Goal: Transaction & Acquisition: Download file/media

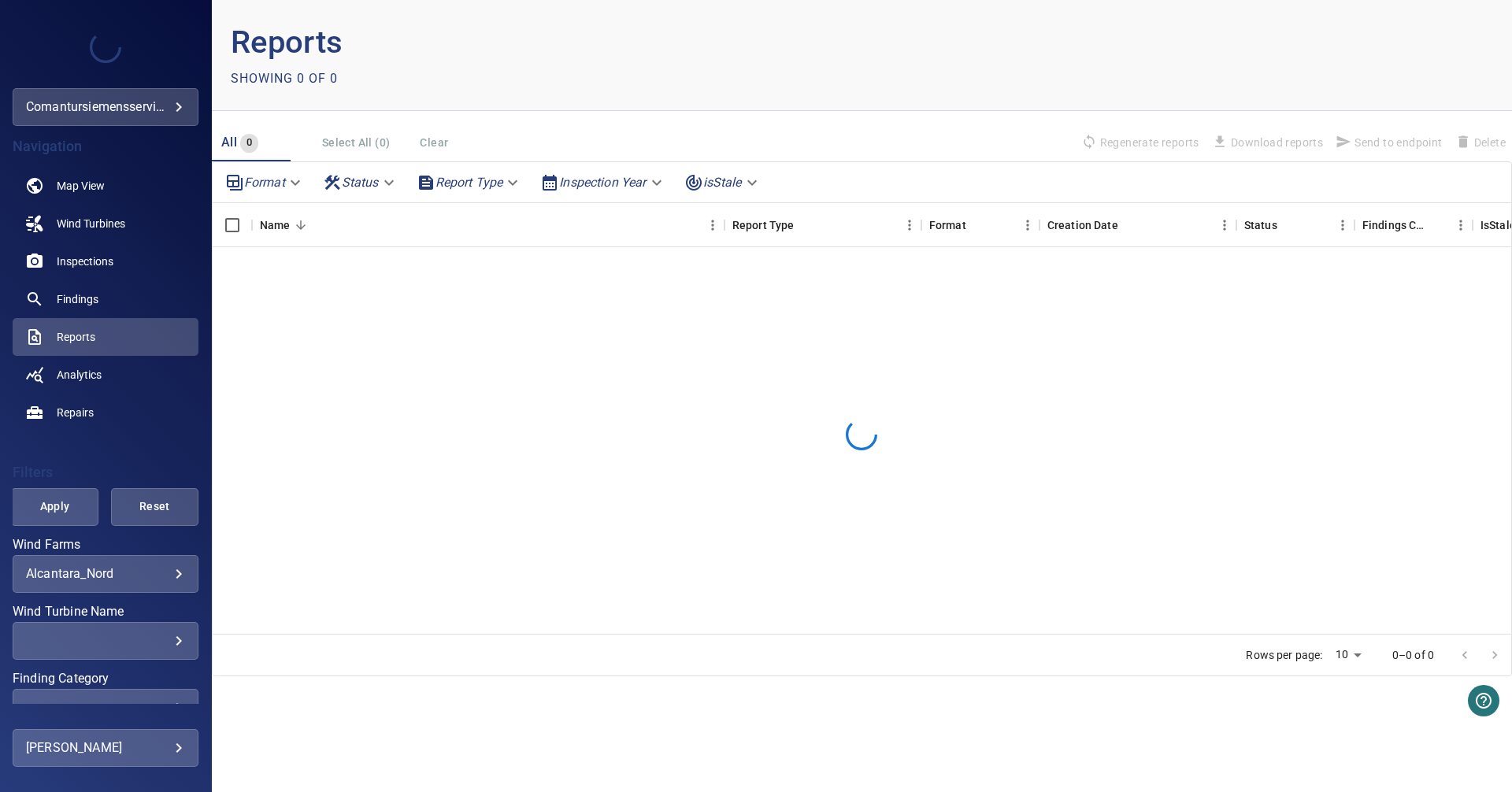
click at [159, 573] on body "**********" at bounding box center [756, 396] width 1512 height 792
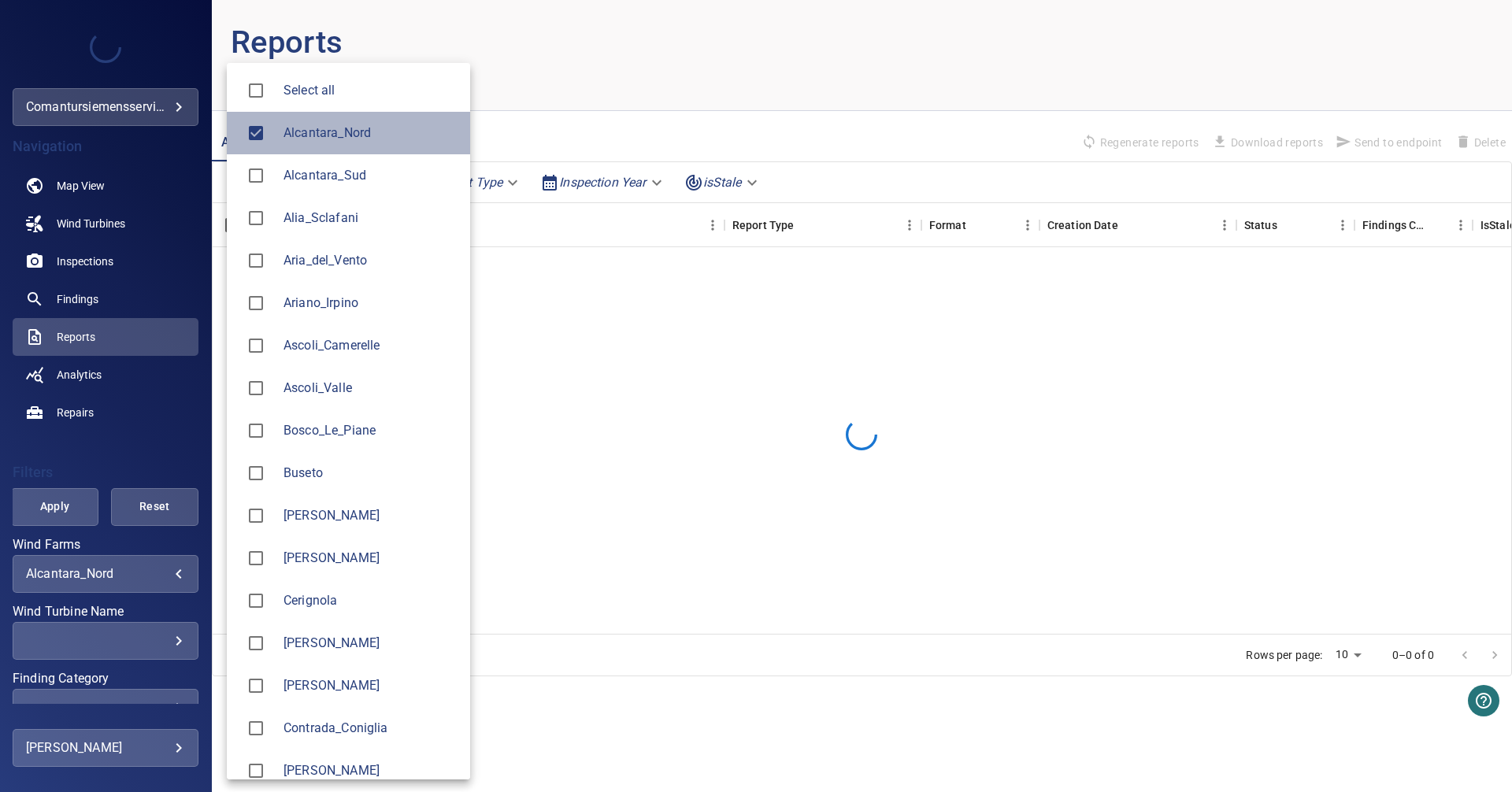
click at [337, 139] on span "Alcantara_Nord" at bounding box center [371, 133] width 174 height 19
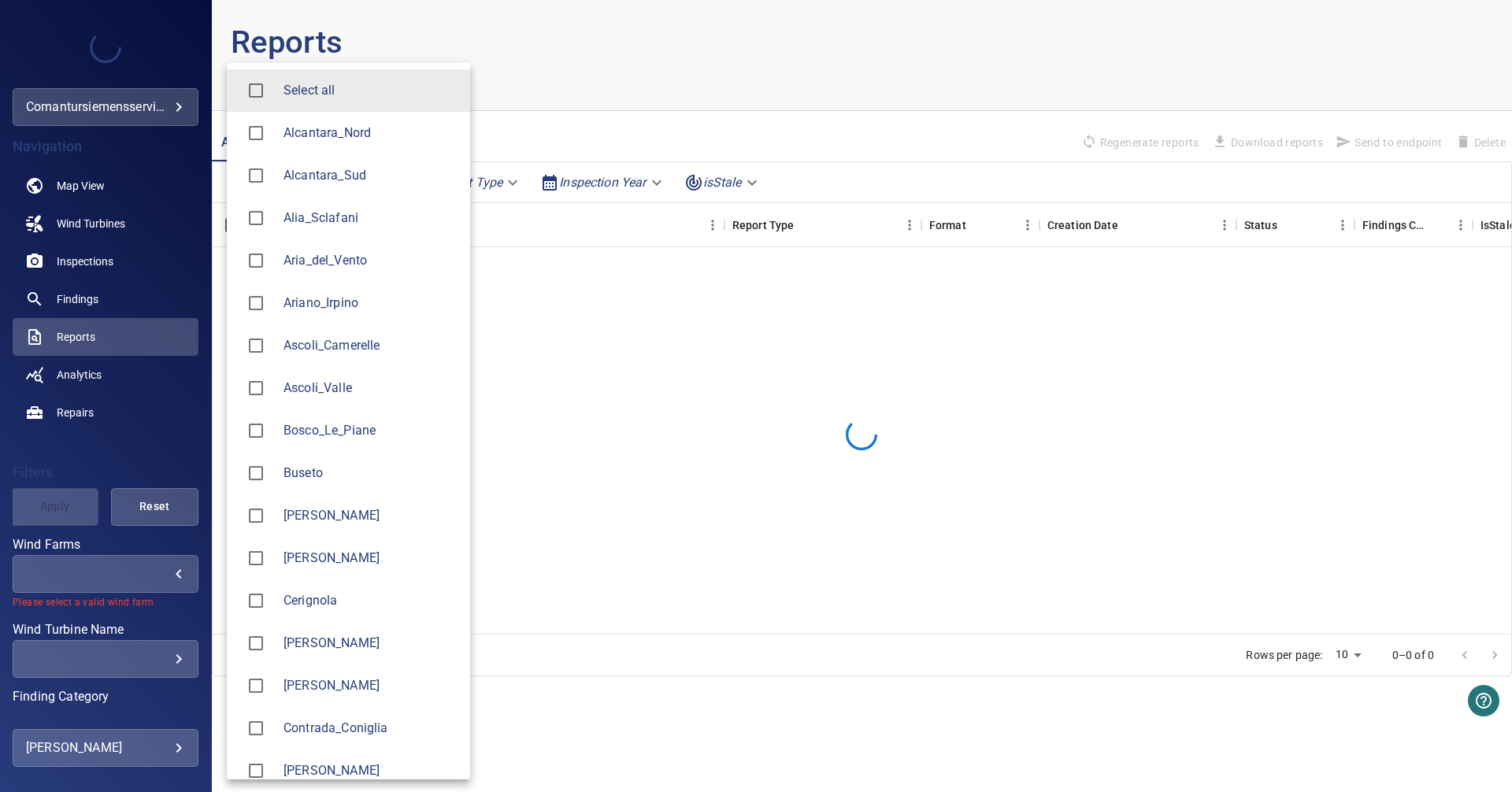
click at [335, 343] on span "Ascoli_Camerelle" at bounding box center [371, 346] width 174 height 19
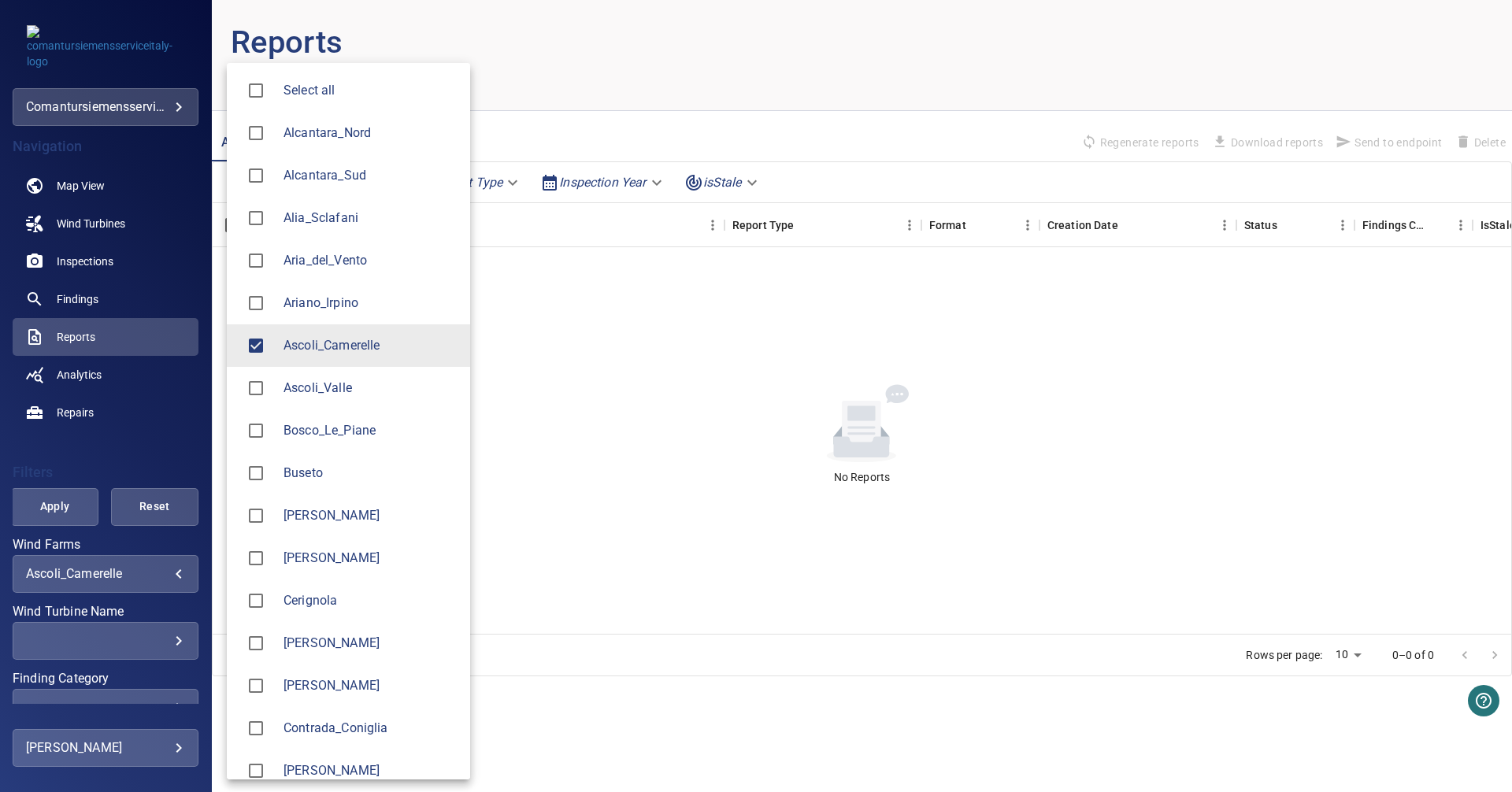
click at [308, 395] on span "Ascoli_Valle" at bounding box center [371, 388] width 174 height 19
type input "**********"
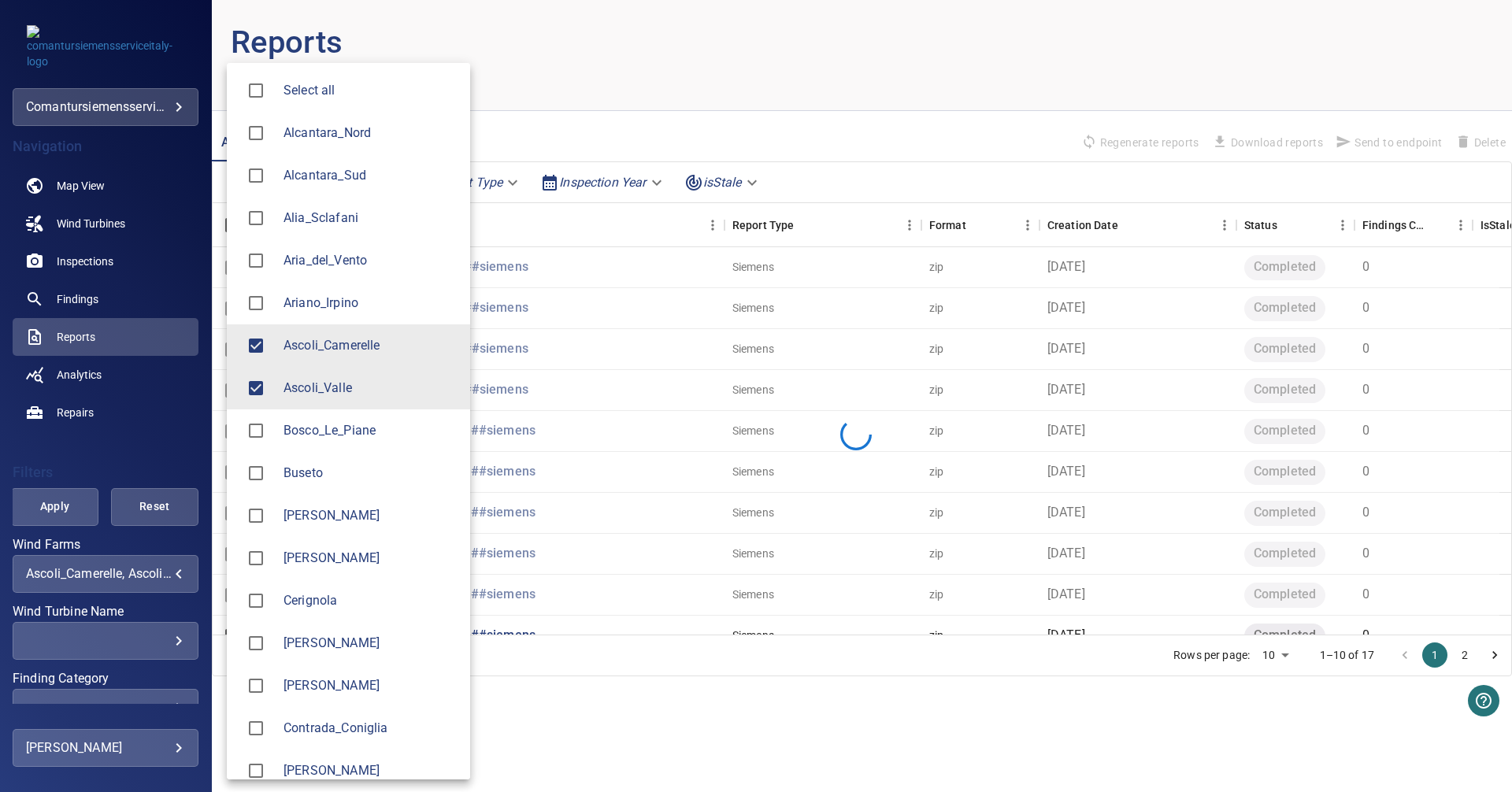
click at [137, 456] on div at bounding box center [756, 396] width 1512 height 792
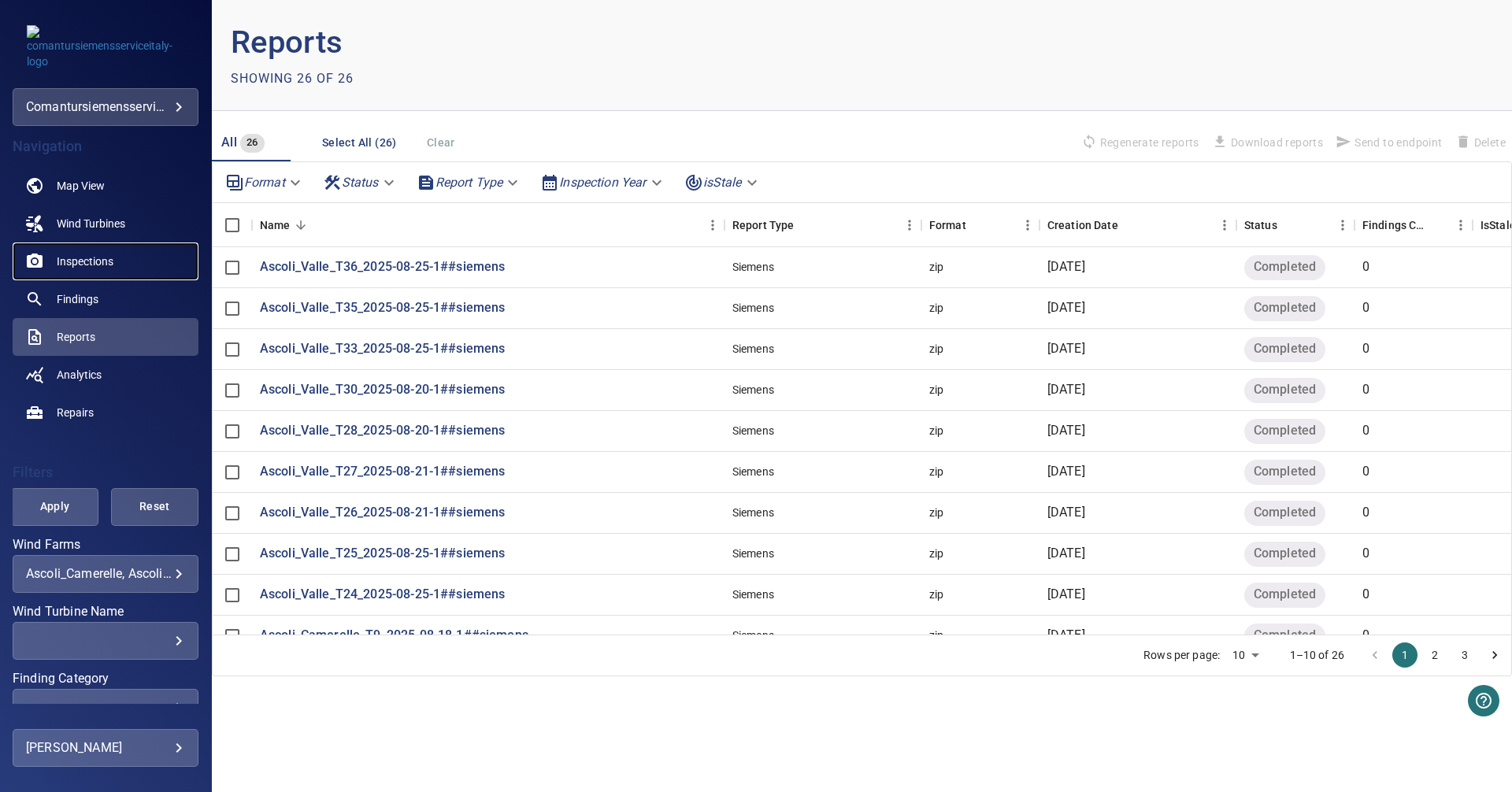
click at [110, 261] on span "Inspections" at bounding box center [85, 261] width 57 height 16
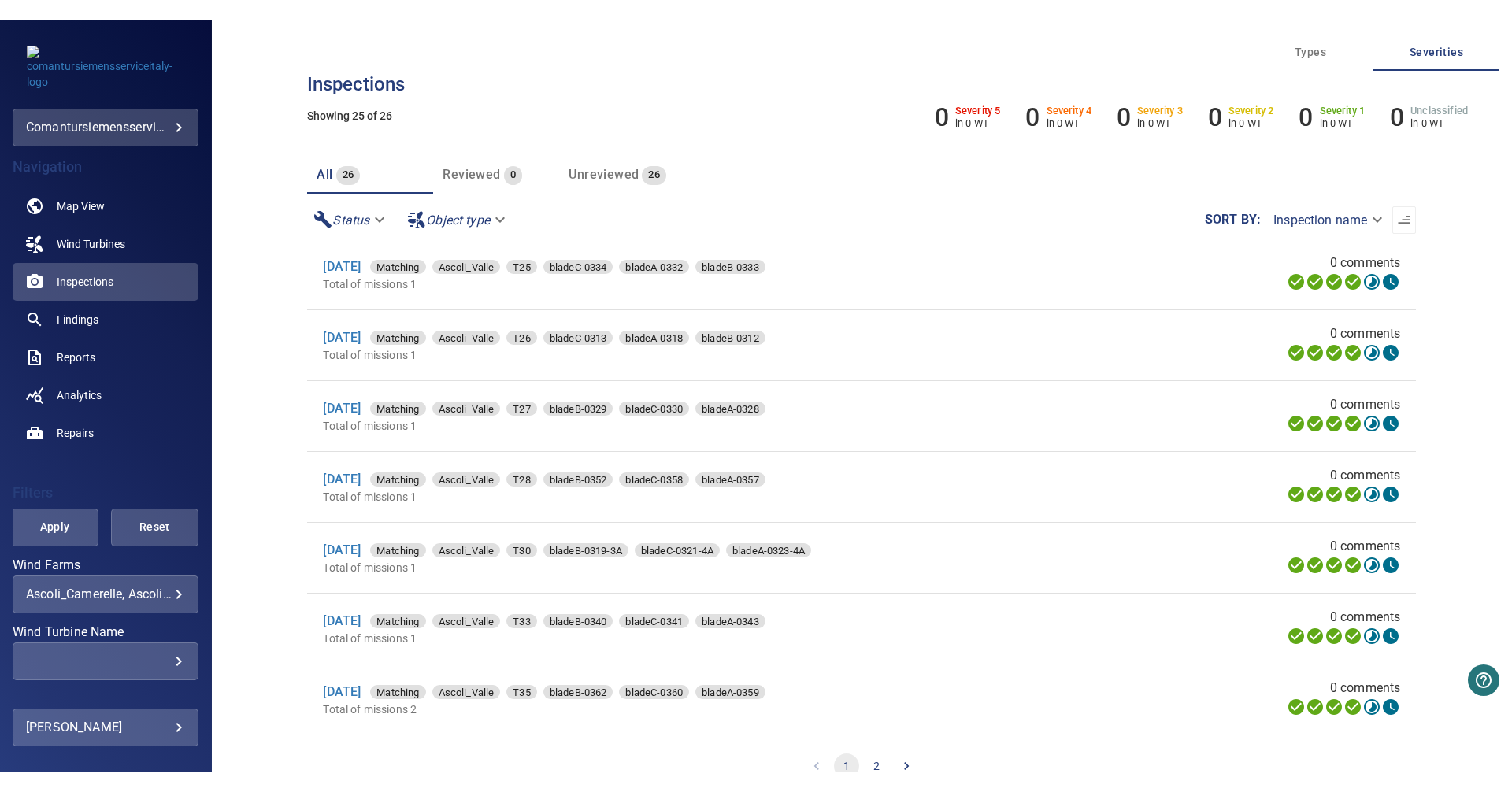
scroll to position [26, 0]
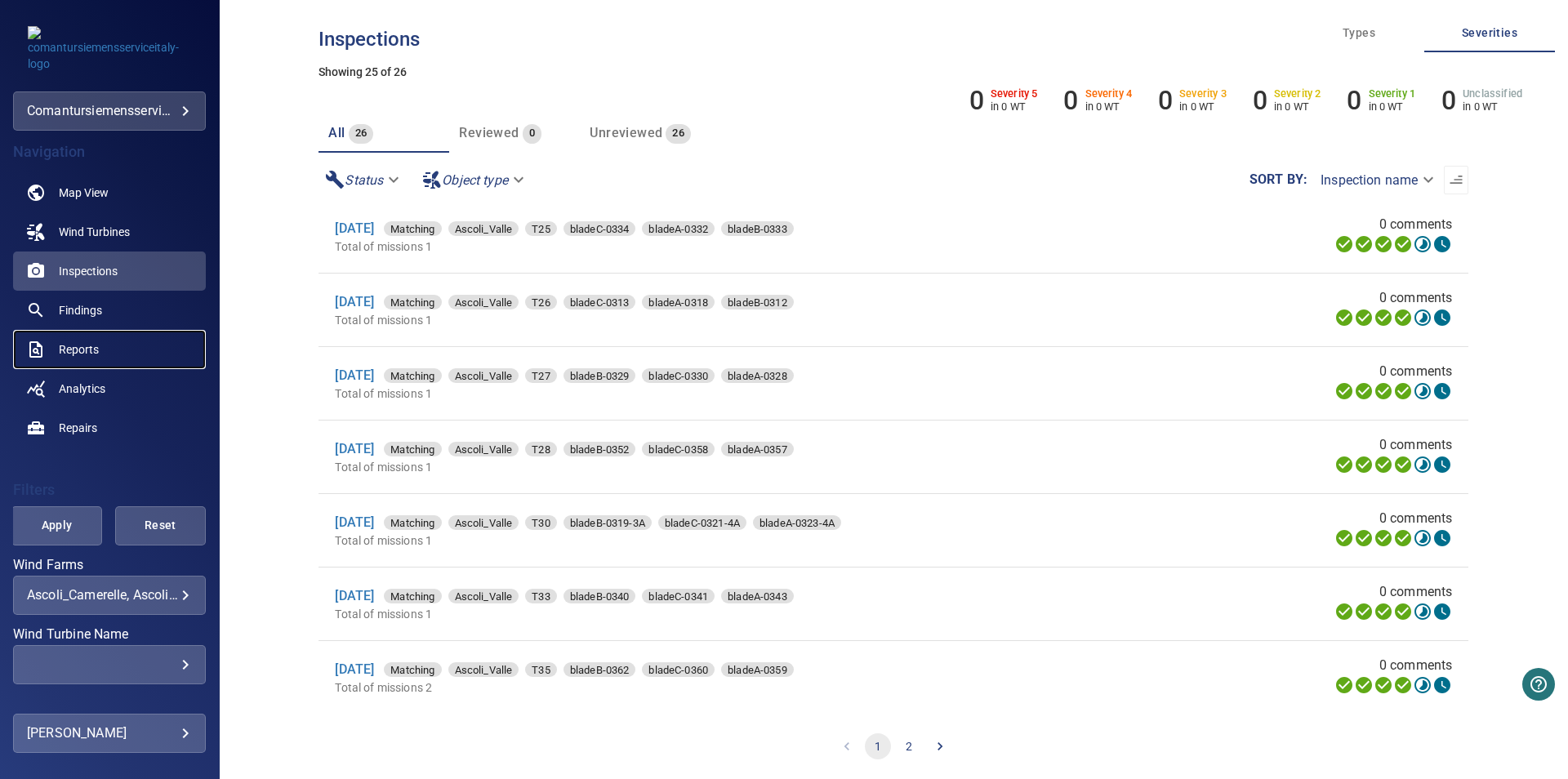
click at [72, 344] on span "Reports" at bounding box center [79, 350] width 40 height 16
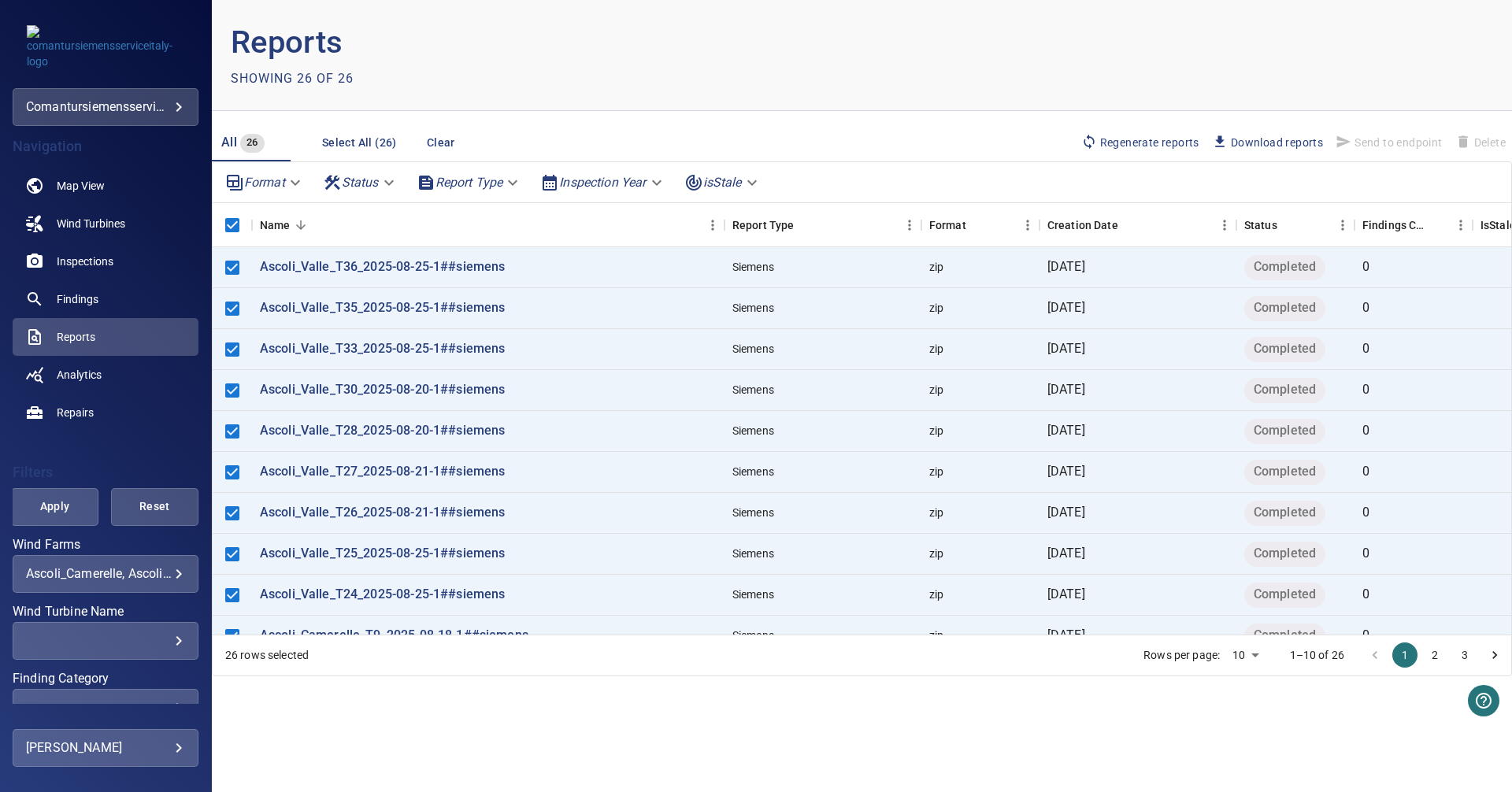
click at [1245, 141] on span "Download reports" at bounding box center [1267, 142] width 111 height 17
click at [1277, 141] on span "Download reports" at bounding box center [1267, 142] width 111 height 17
click at [1439, 657] on button "2" at bounding box center [1434, 655] width 25 height 25
click at [1475, 654] on button "3" at bounding box center [1465, 655] width 25 height 25
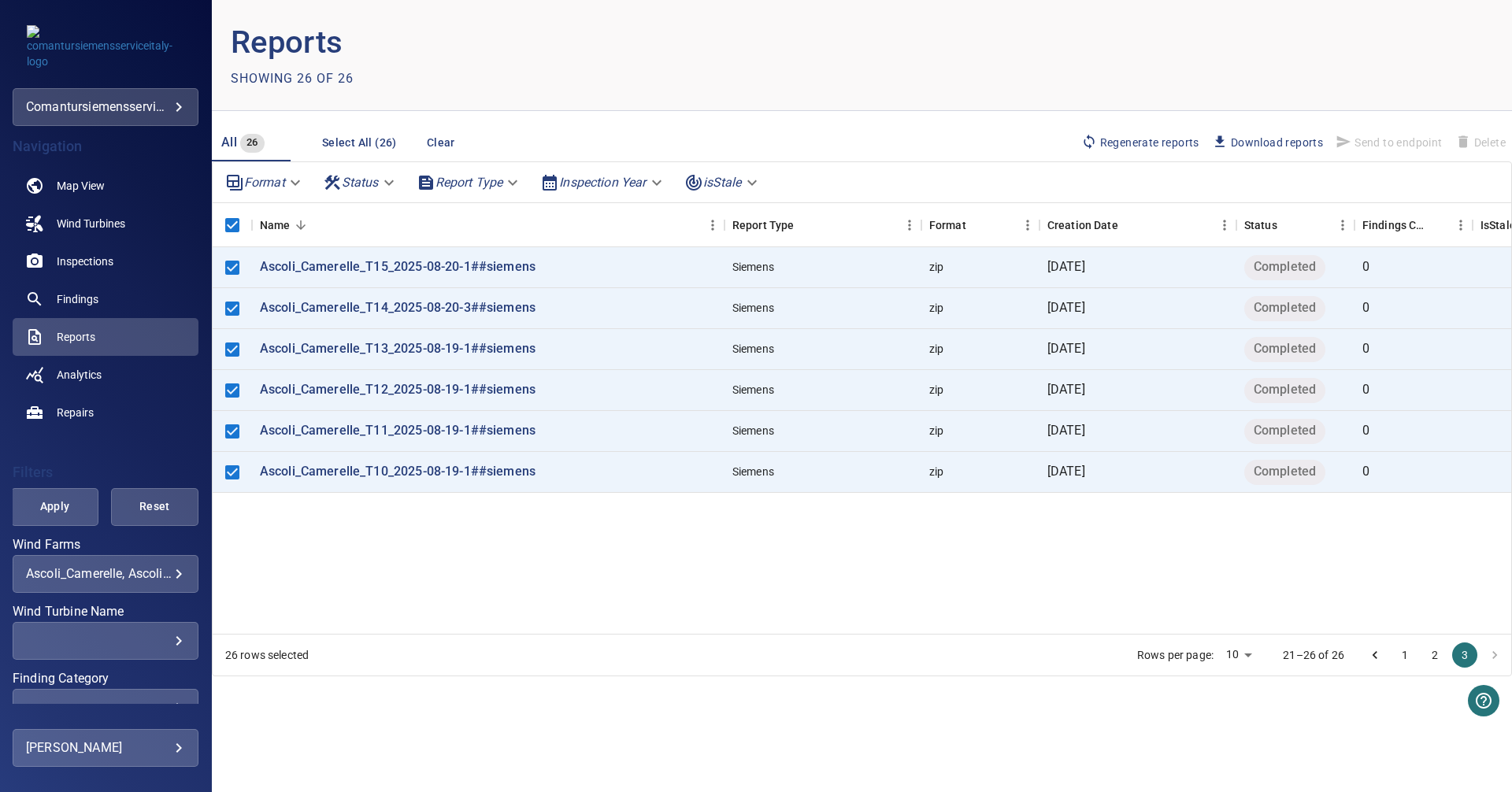
click at [1400, 652] on button "1" at bounding box center [1404, 655] width 25 height 25
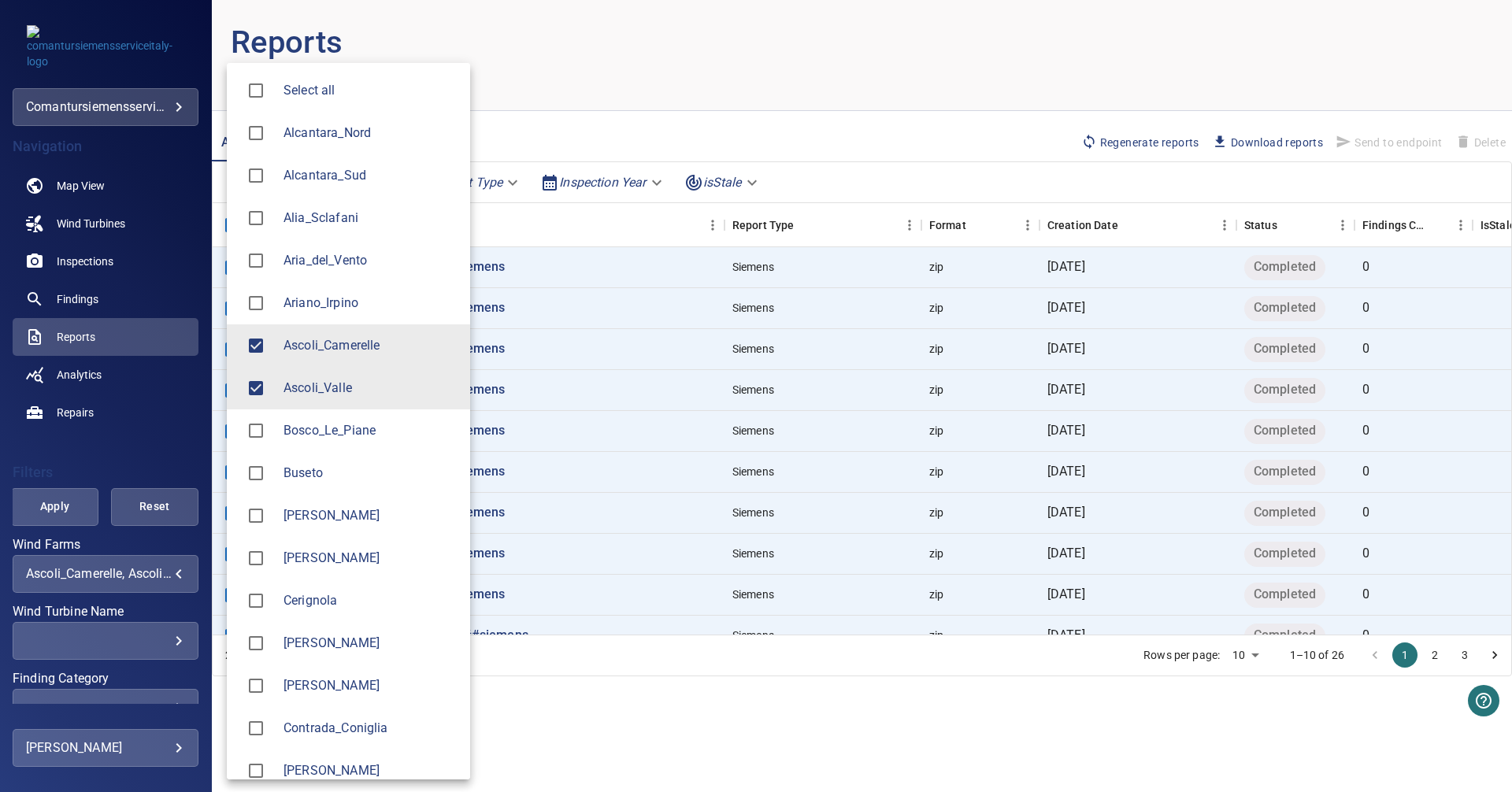
click at [166, 577] on body "**********" at bounding box center [756, 396] width 1512 height 792
click at [338, 215] on span "Alia_Sclafani" at bounding box center [371, 218] width 174 height 19
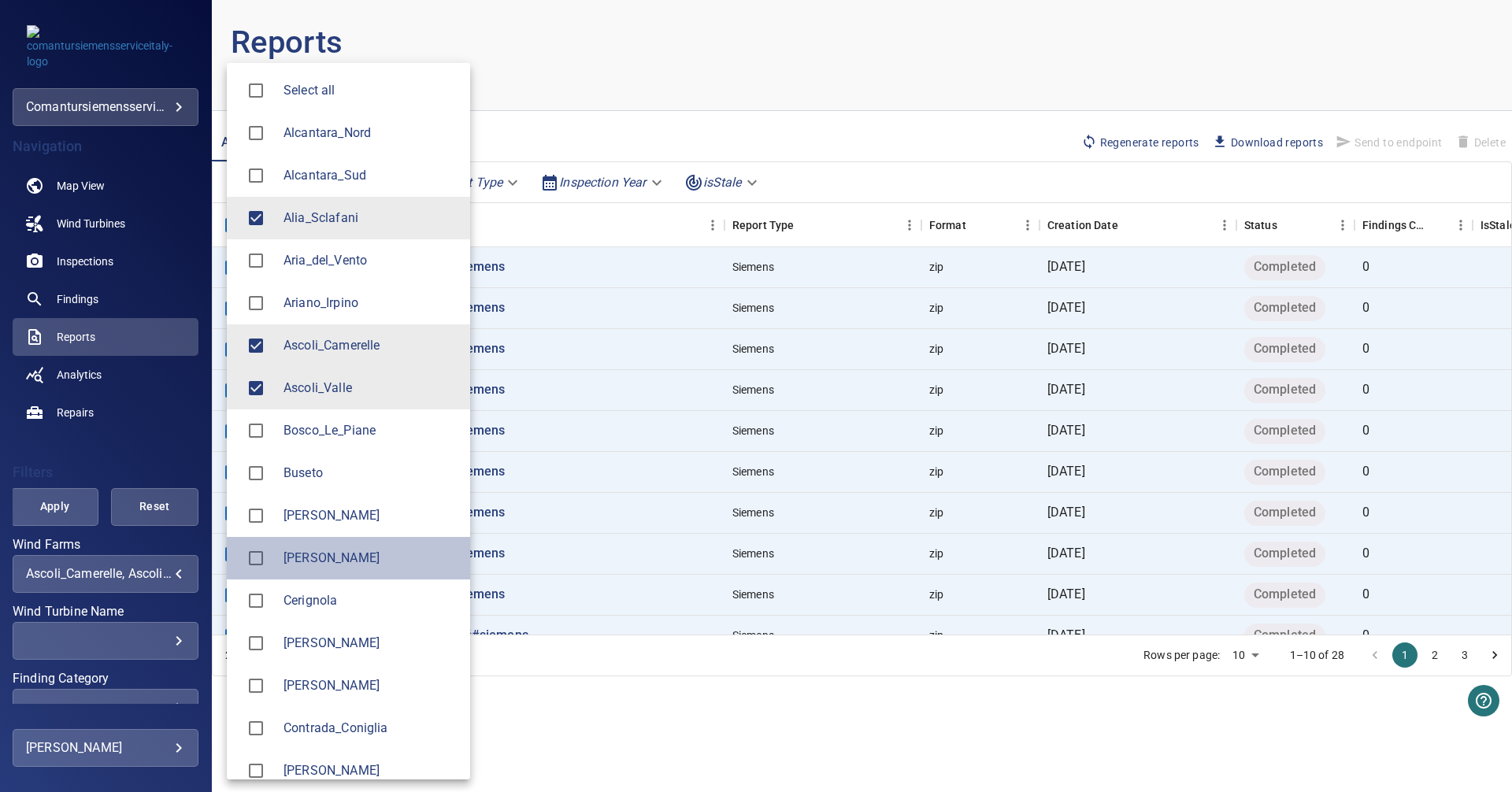
click at [322, 558] on span "[PERSON_NAME]" at bounding box center [371, 558] width 174 height 19
type input "**********"
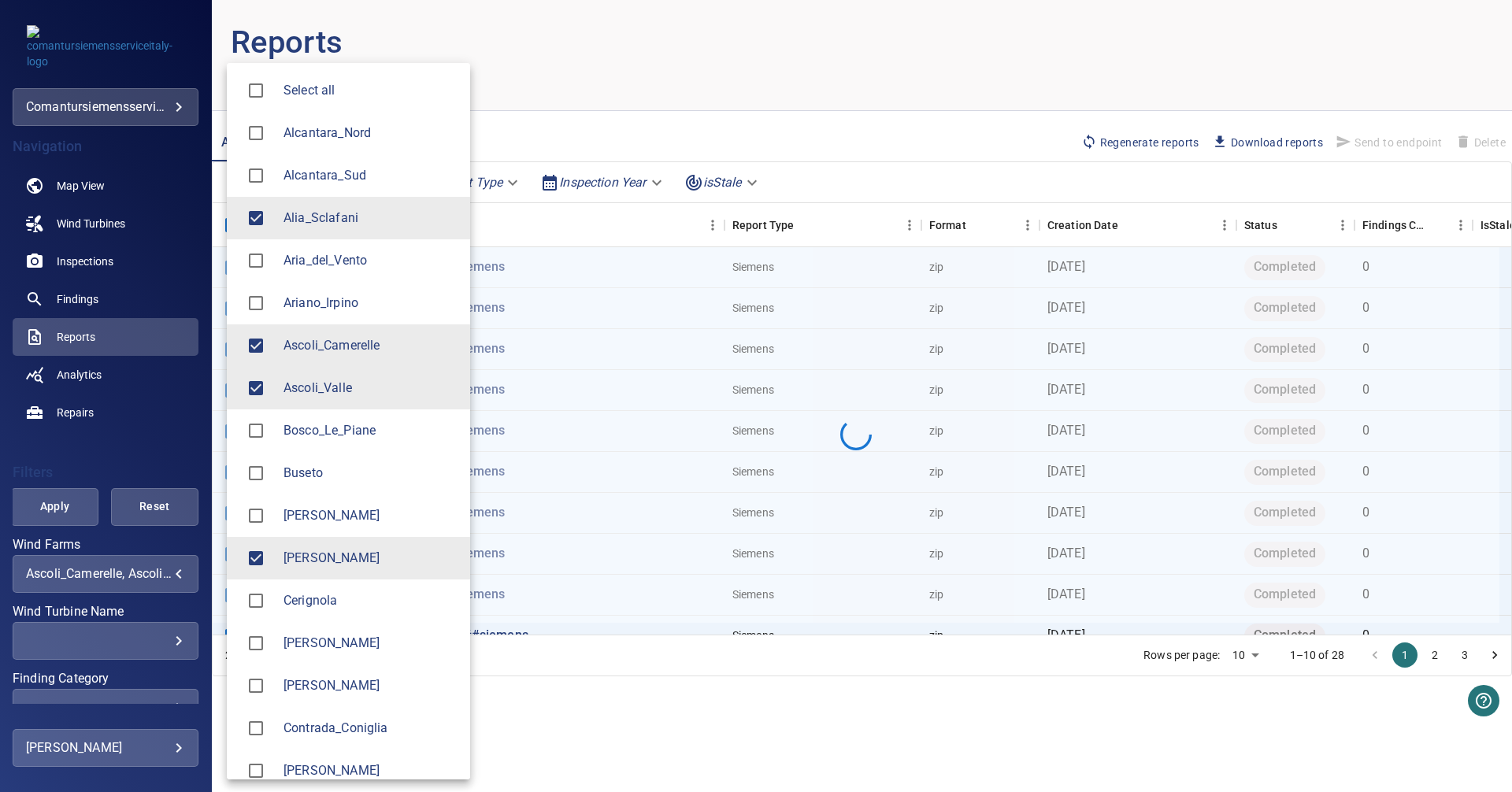
click at [133, 450] on div at bounding box center [756, 396] width 1512 height 792
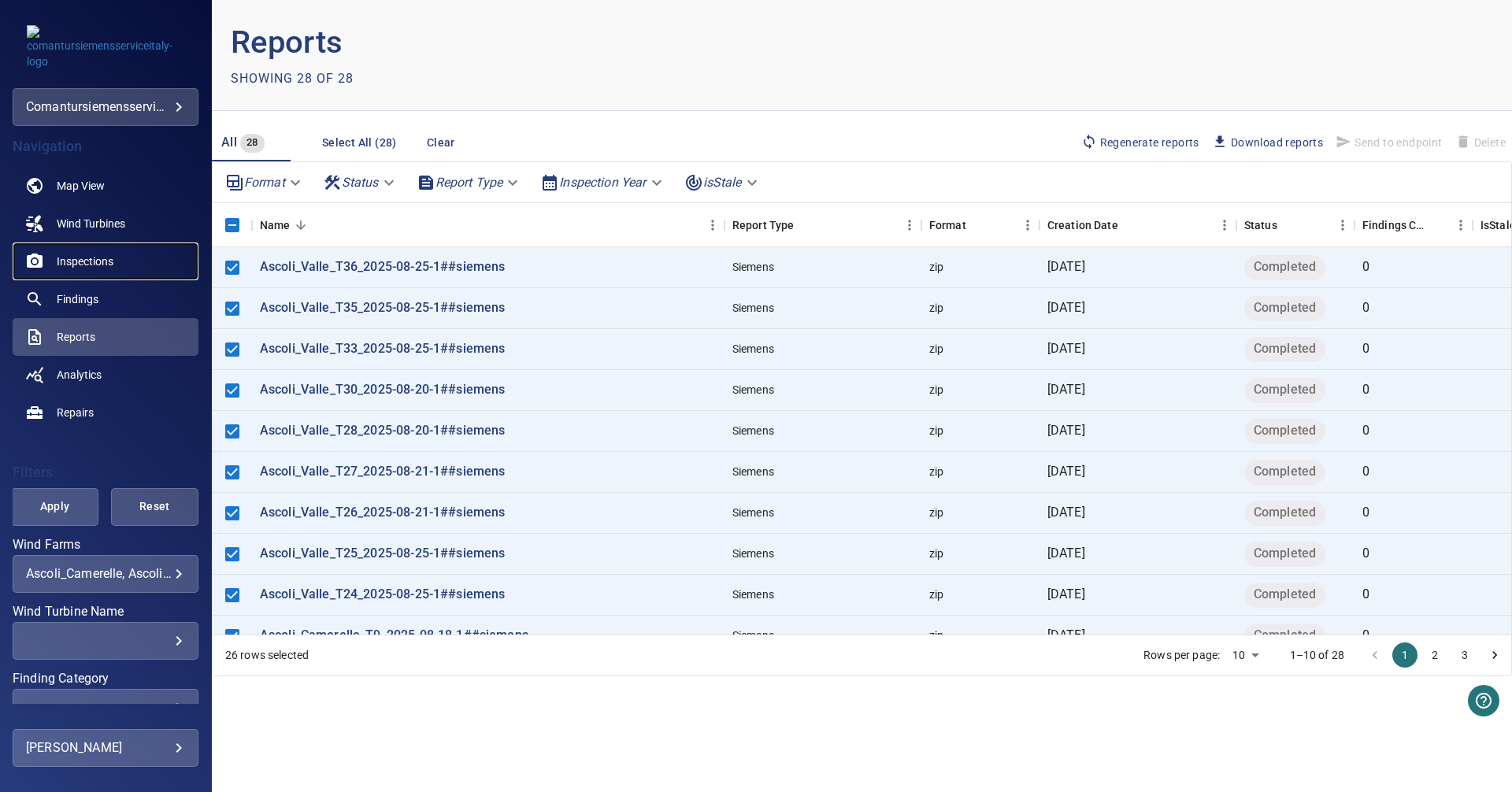
click at [78, 261] on span "Inspections" at bounding box center [85, 261] width 57 height 16
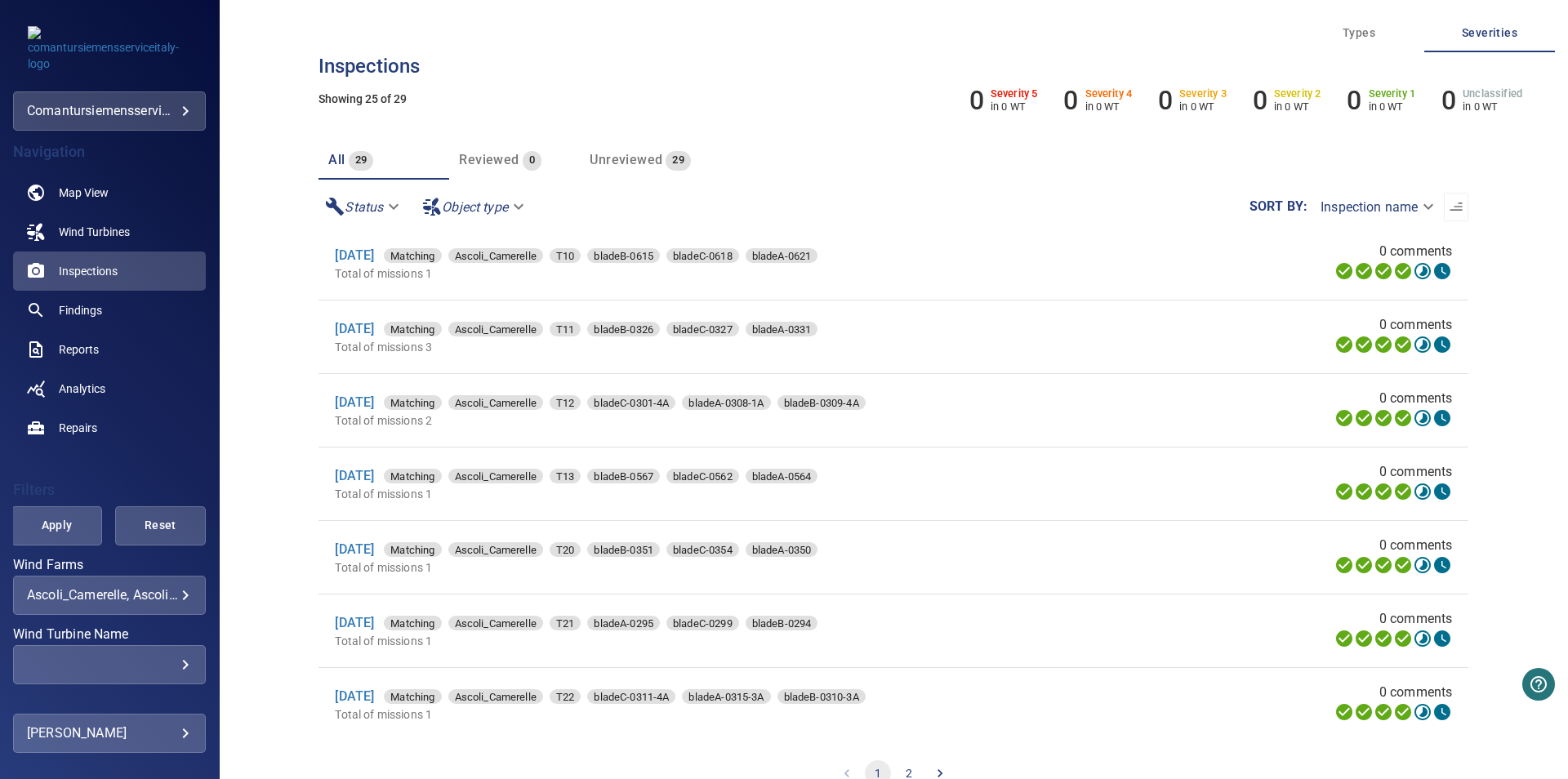
scroll to position [27, 0]
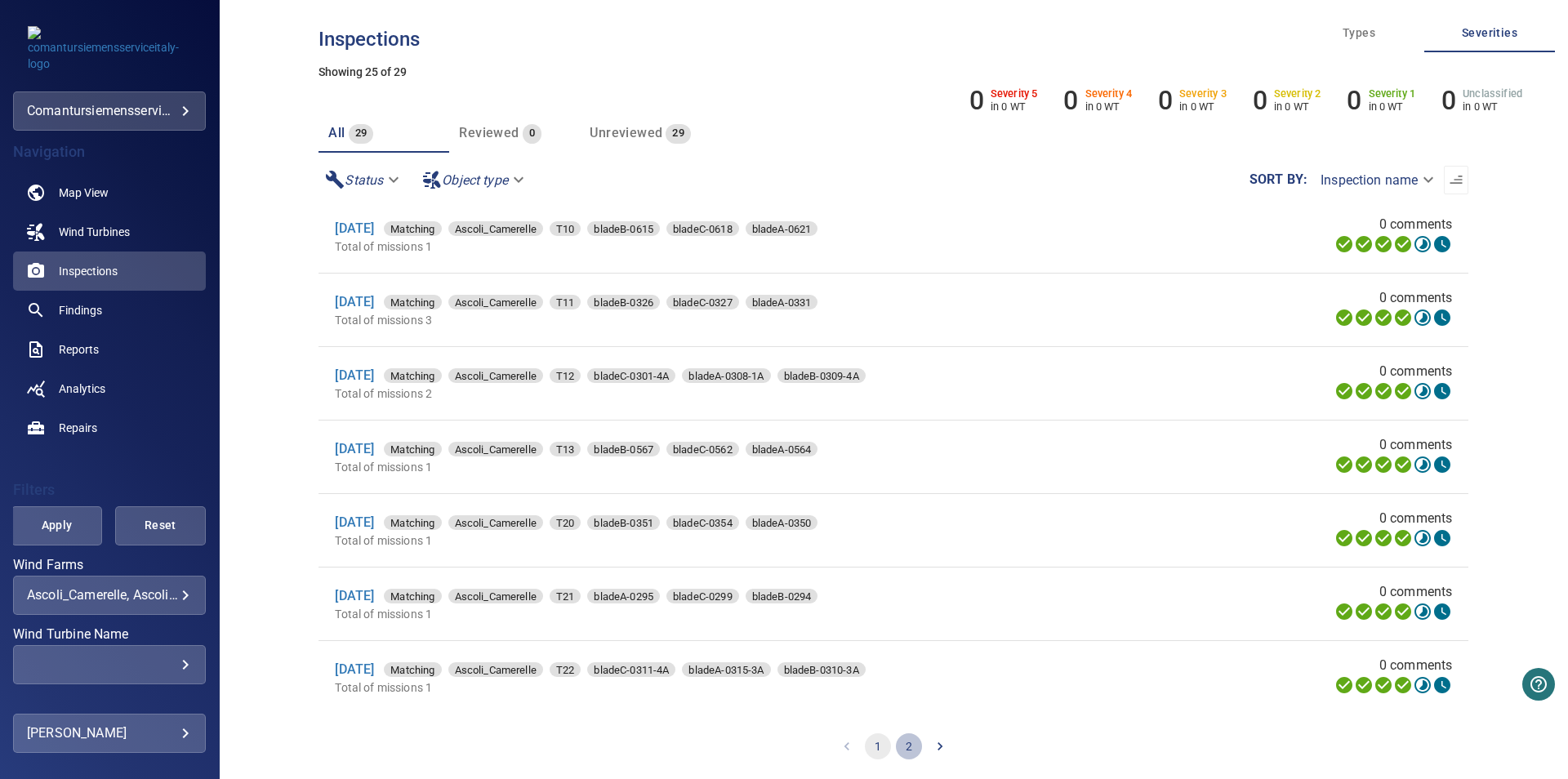
click at [900, 737] on button "2" at bounding box center [909, 746] width 26 height 26
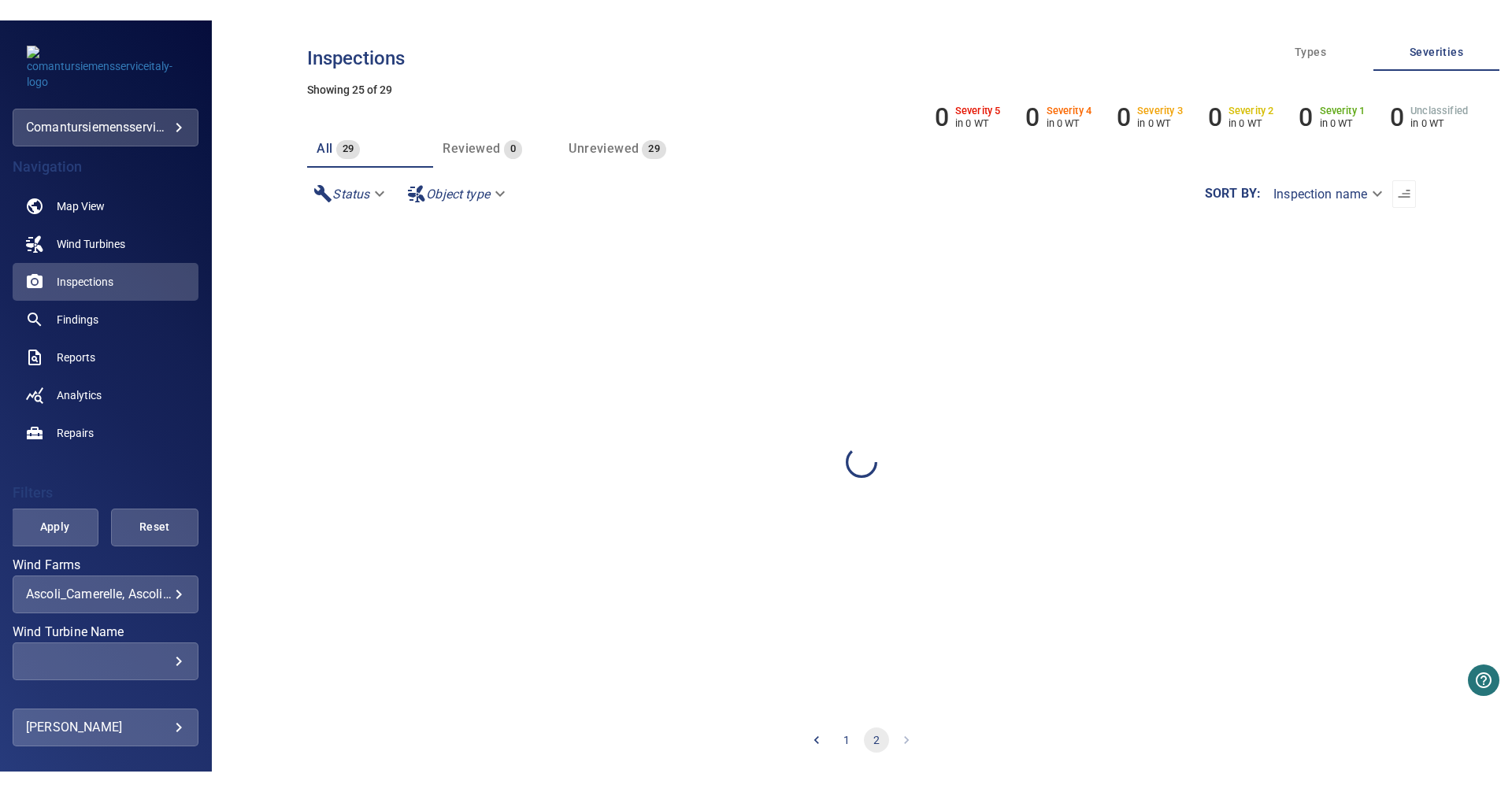
scroll to position [0, 0]
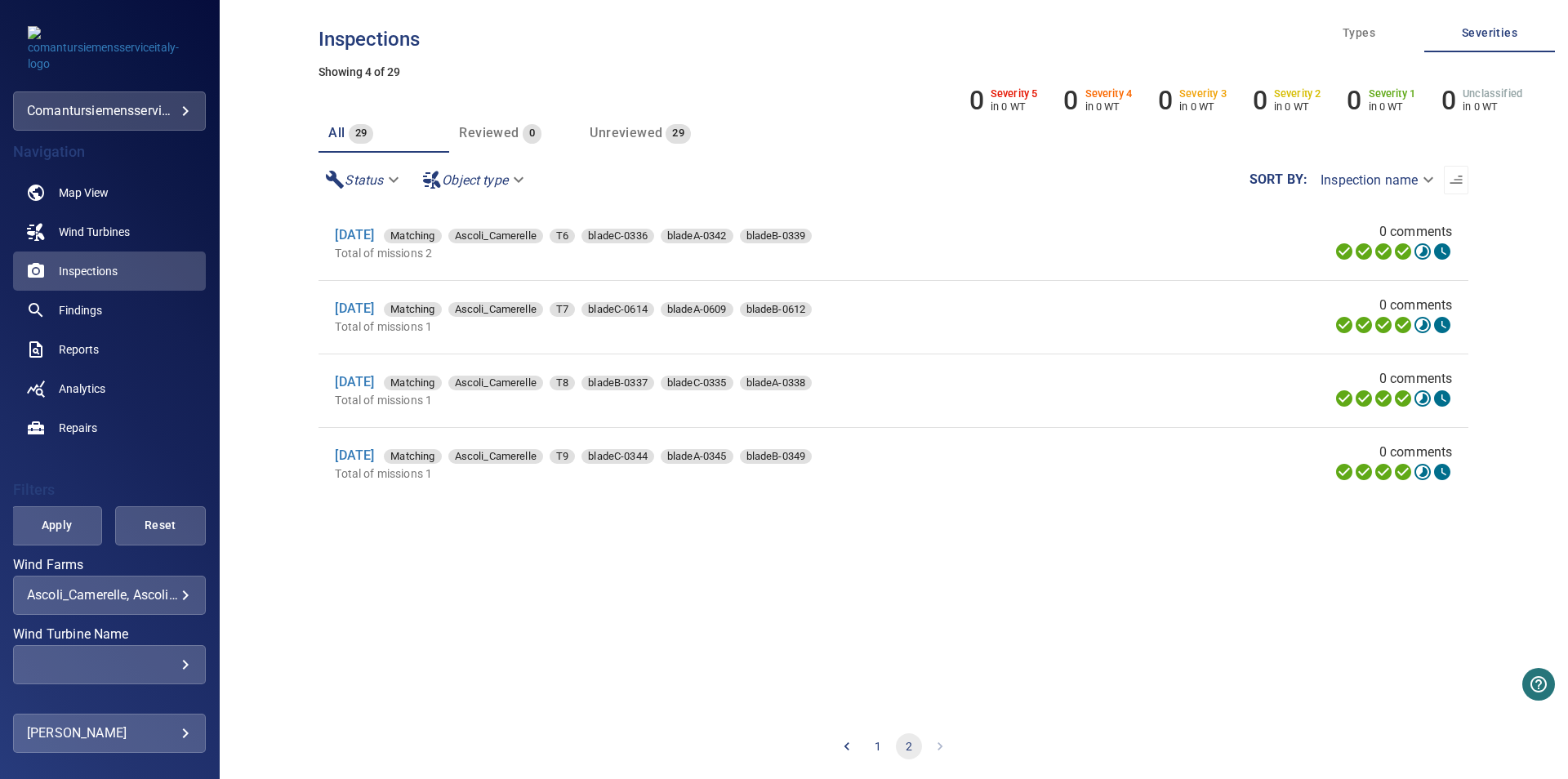
click at [175, 605] on div "**********" at bounding box center [109, 596] width 192 height 39
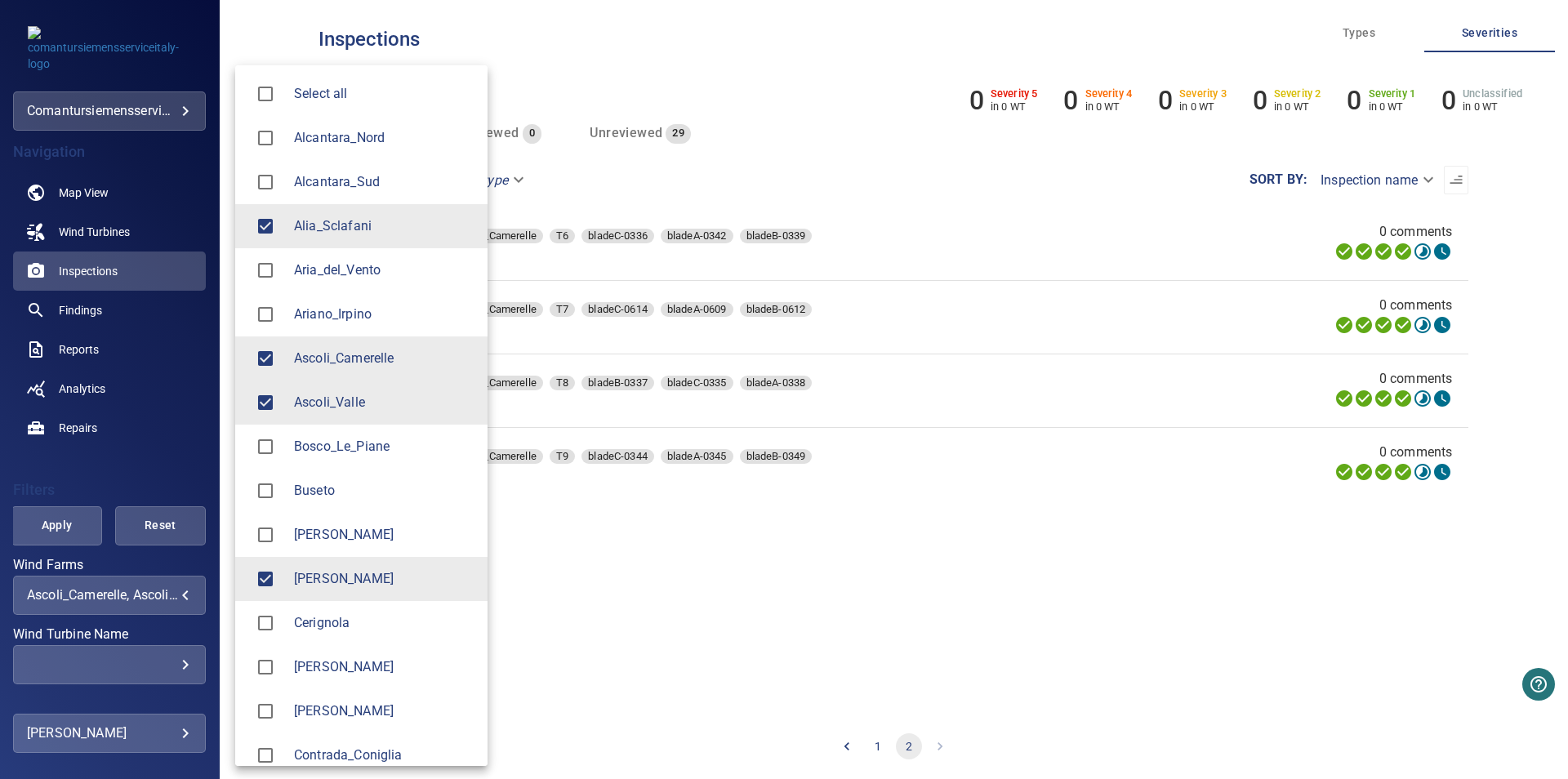
click at [174, 601] on body "**********" at bounding box center [784, 389] width 1568 height 779
click at [167, 471] on div at bounding box center [784, 389] width 1568 height 779
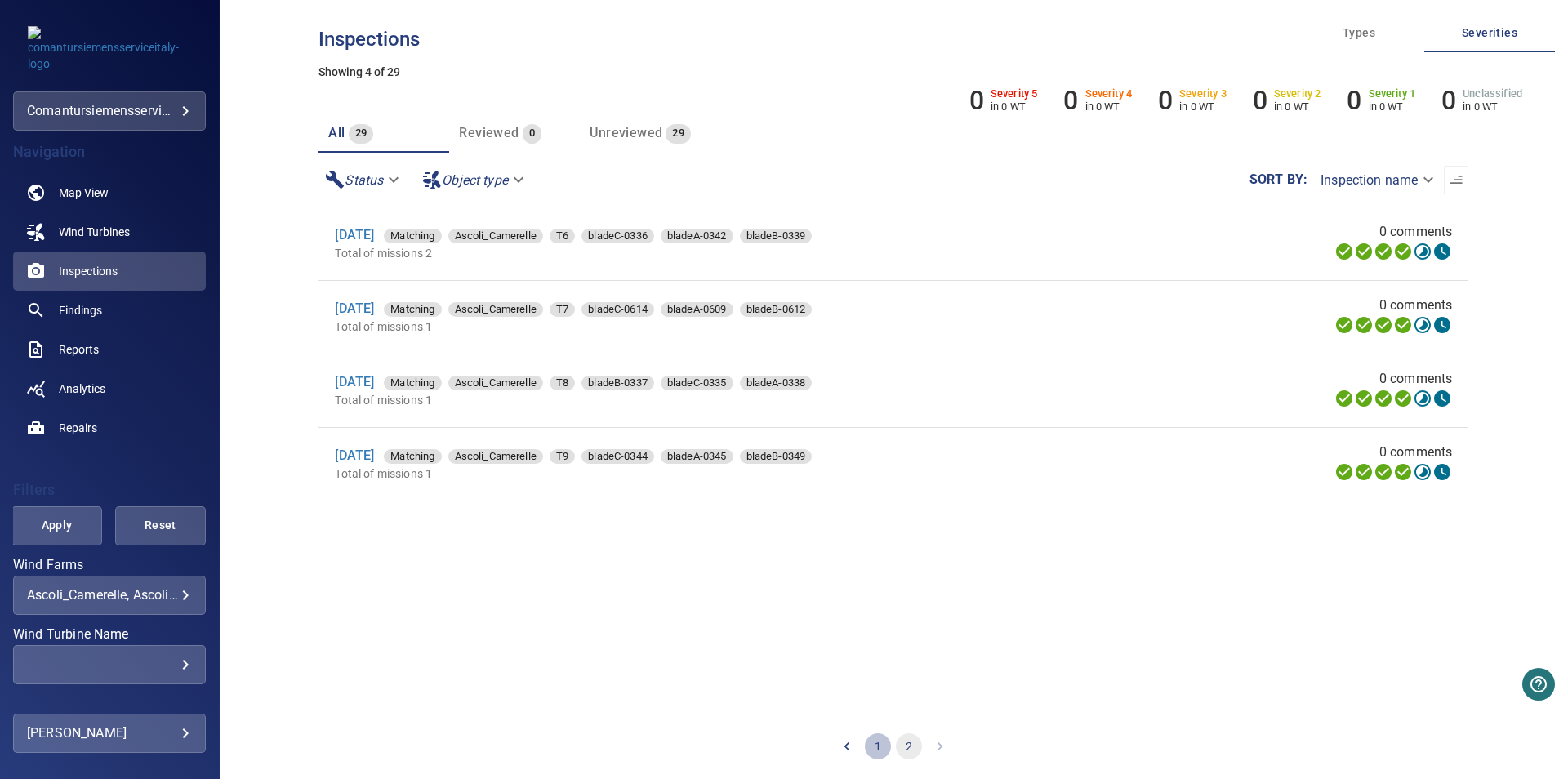
click at [866, 747] on button "1" at bounding box center [877, 746] width 26 height 26
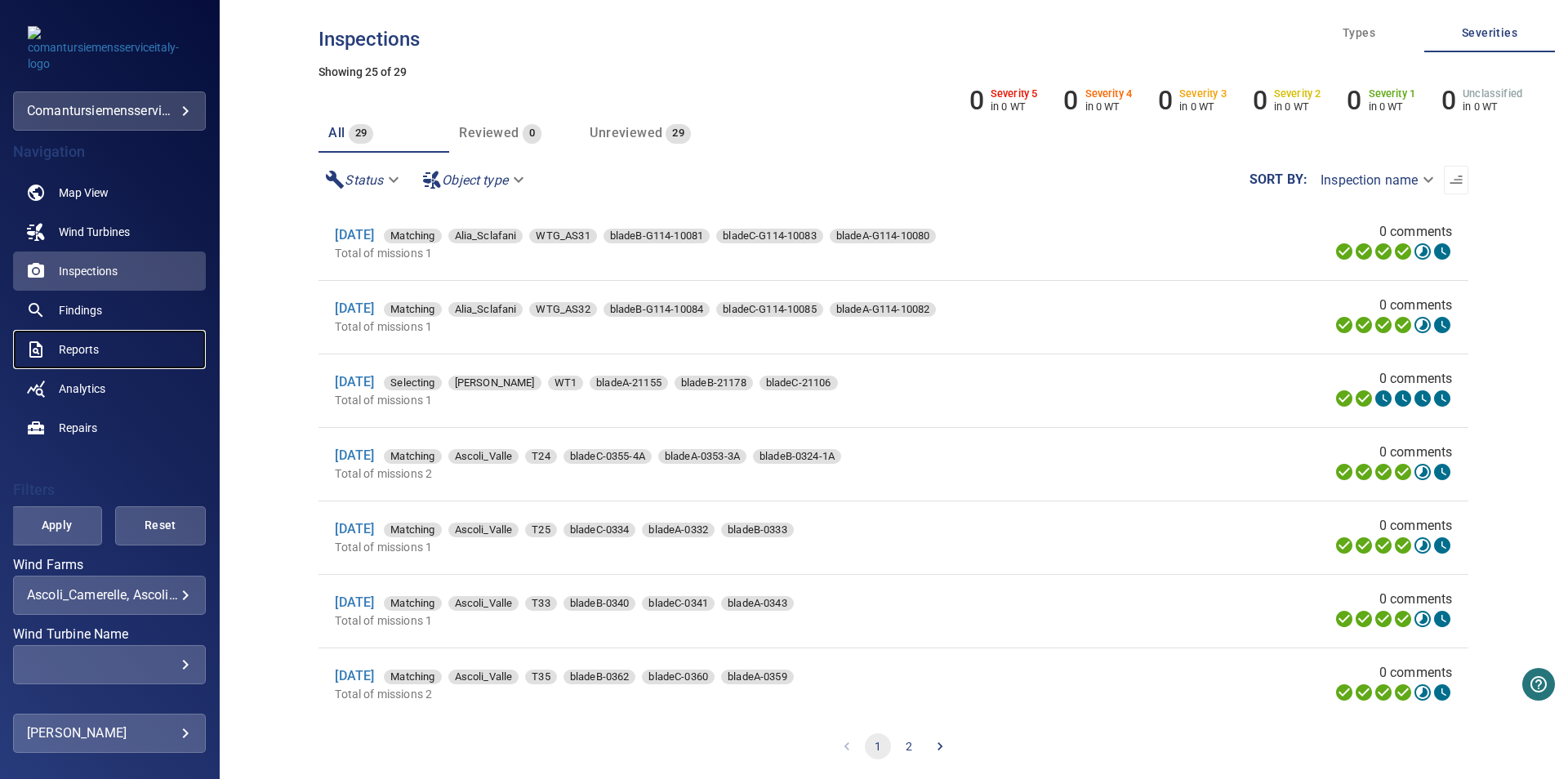
click at [73, 343] on span "Reports" at bounding box center [79, 350] width 40 height 16
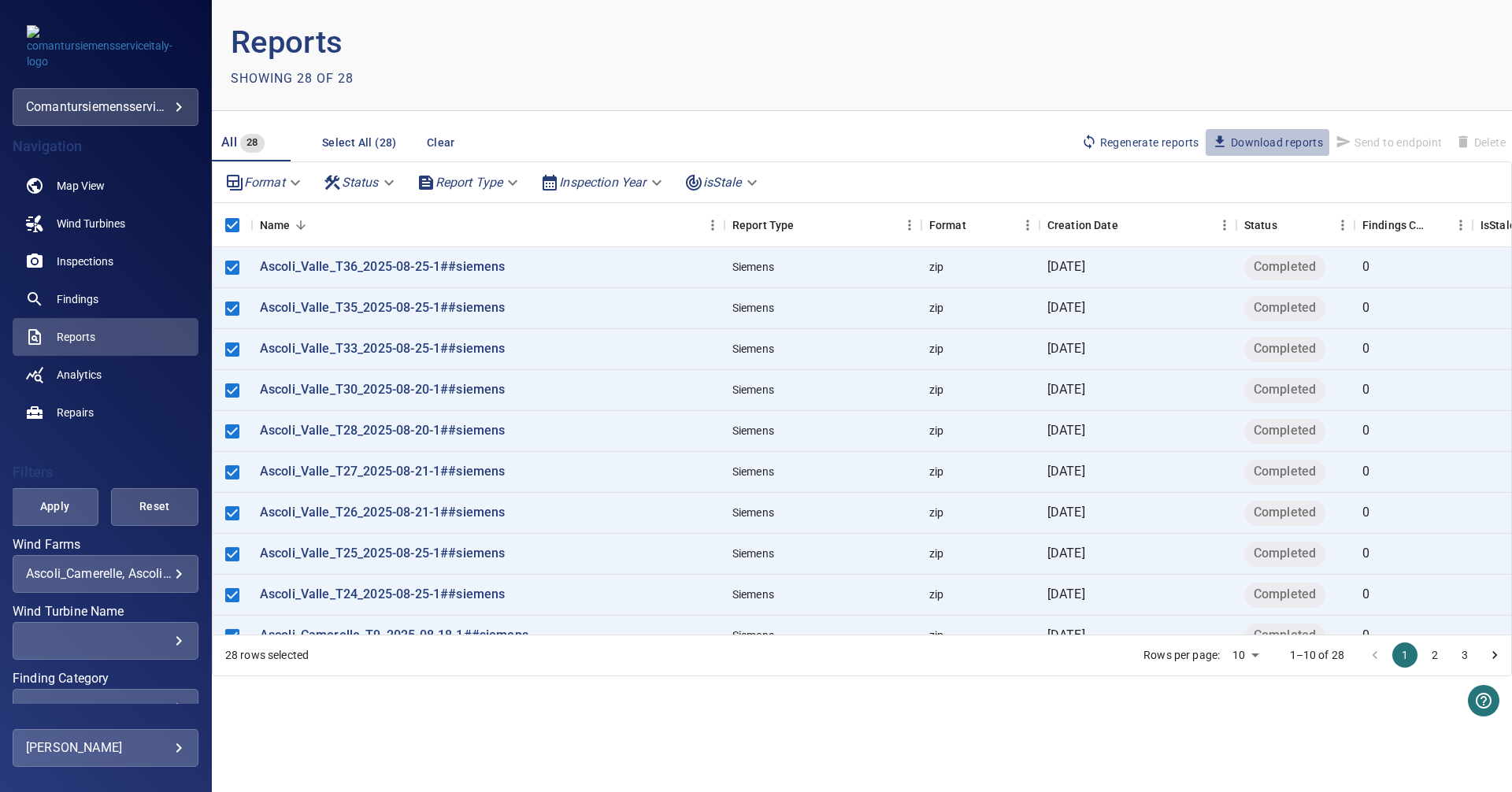
click at [1259, 141] on span "Download reports" at bounding box center [1267, 142] width 111 height 17
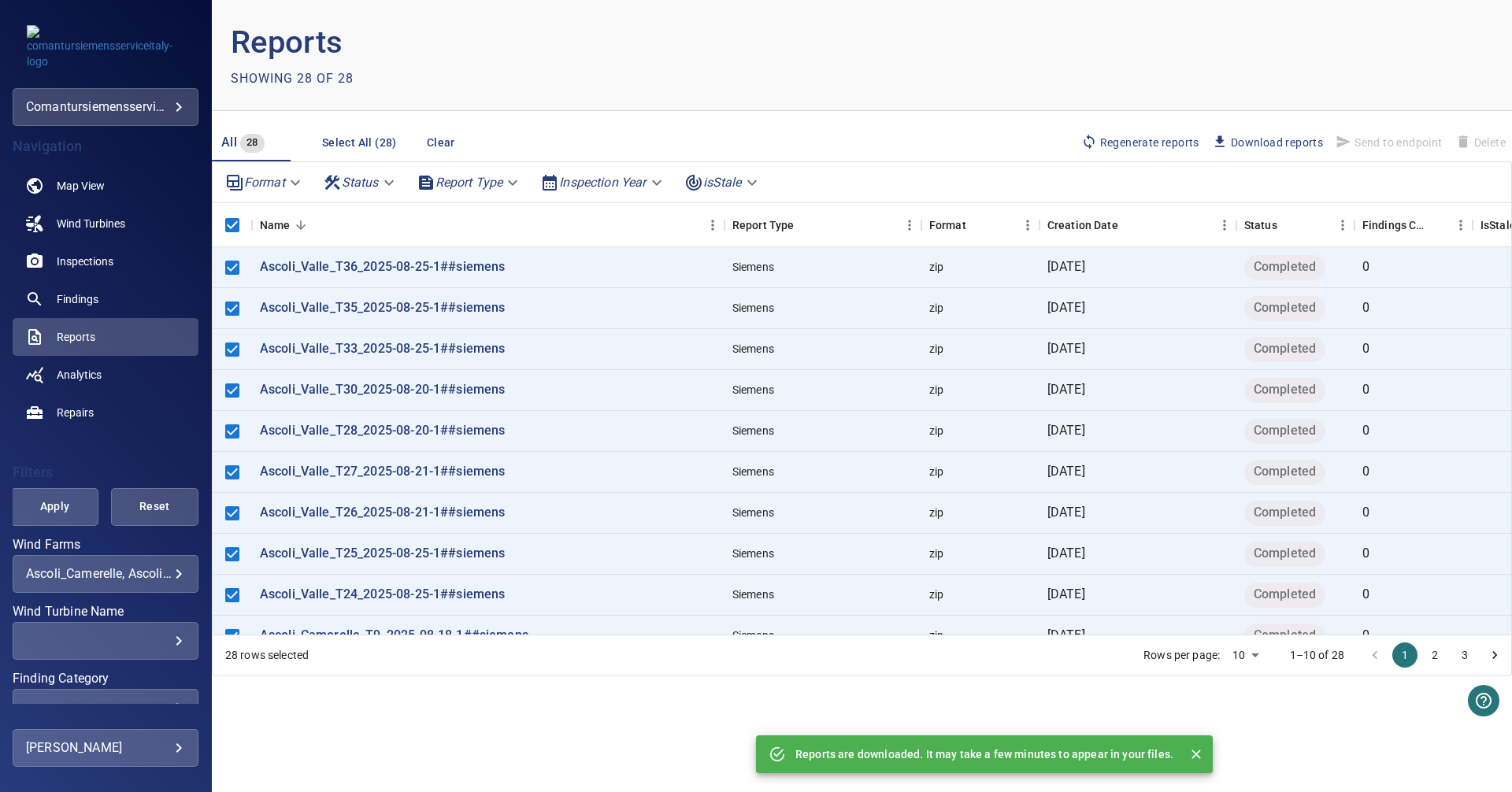
click at [939, 756] on p "Reports are downloaded. It may take a few minutes to appear in your files." at bounding box center [984, 755] width 378 height 16
click at [995, 788] on main "Reports are downloaded. It may take a few minutes to appear in your files. Repo…" at bounding box center [862, 396] width 1300 height 792
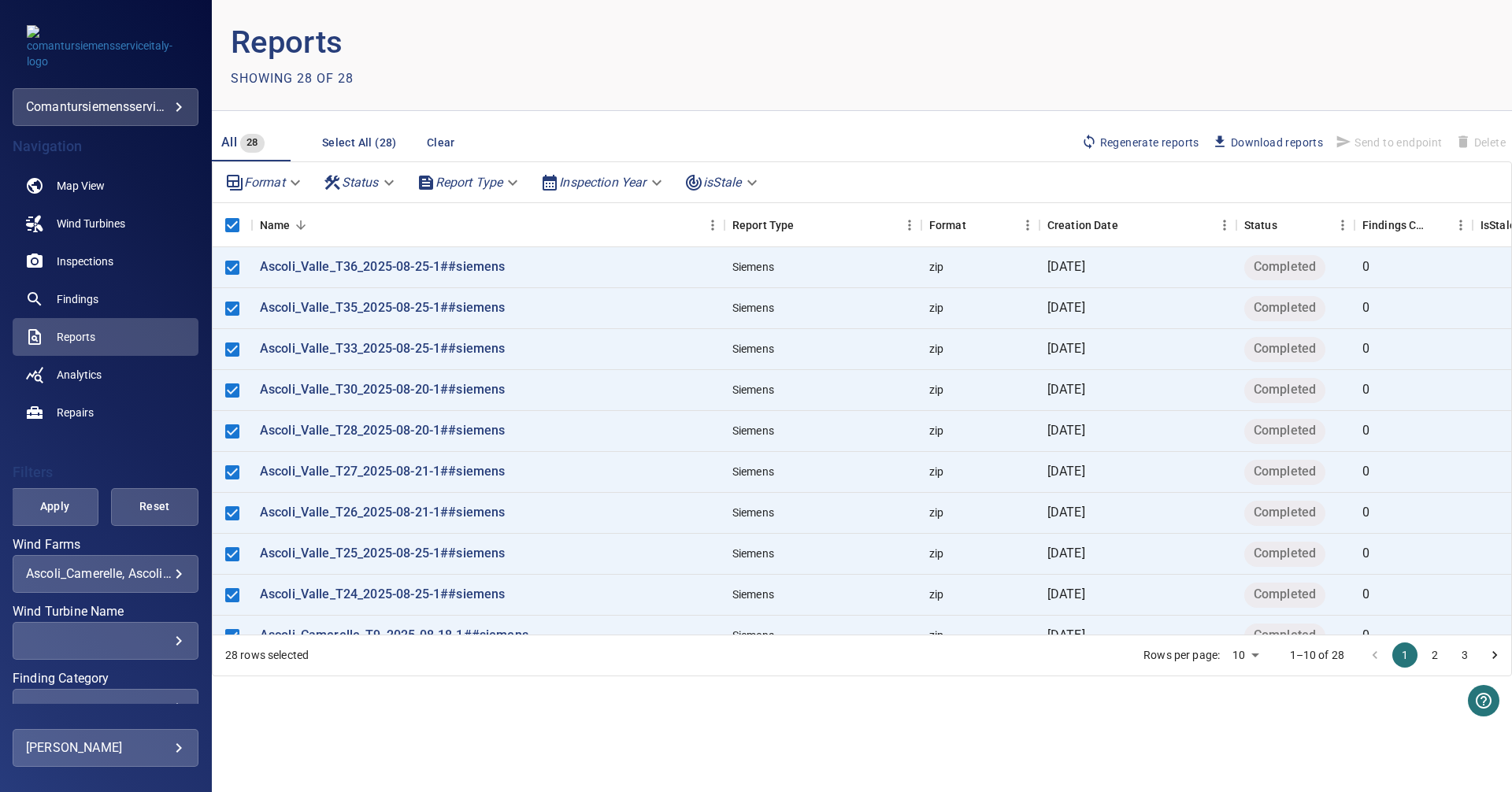
click at [1283, 137] on span "Download reports" at bounding box center [1267, 142] width 111 height 17
